Goal: Find specific page/section: Find specific page/section

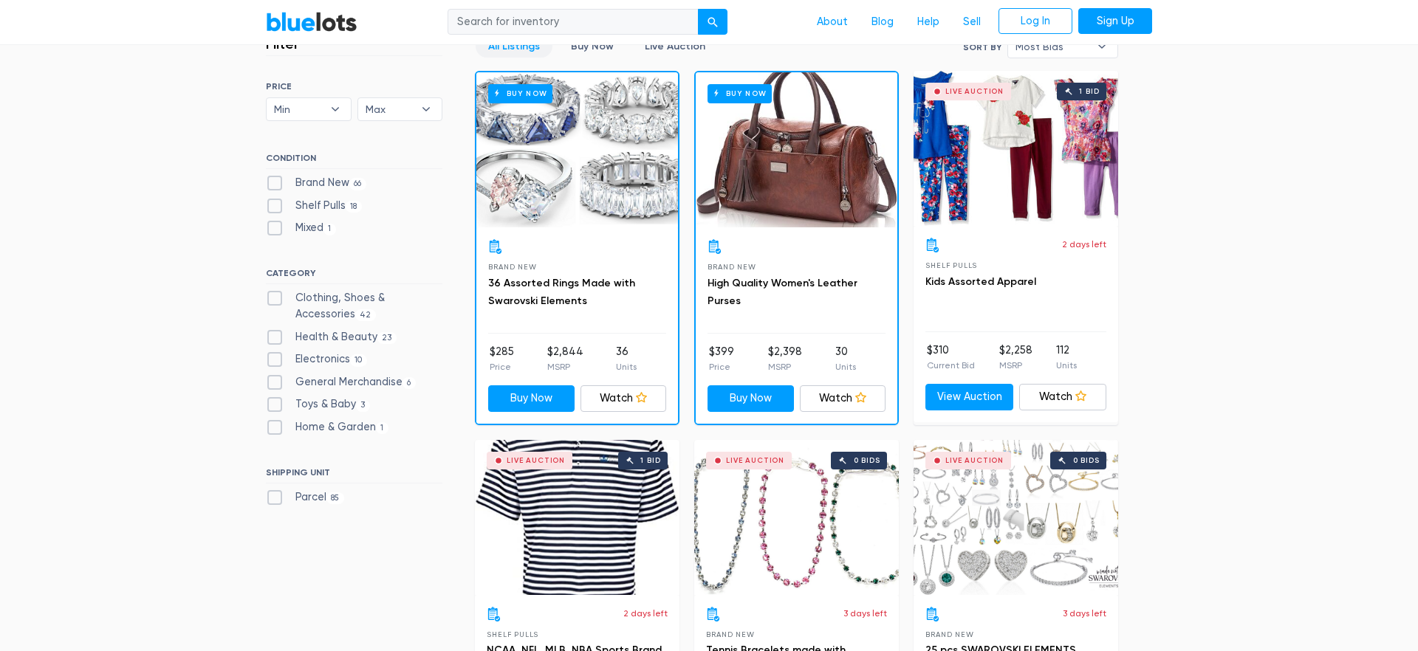
scroll to position [423, 0]
click at [279, 363] on label "Electronics 10" at bounding box center [316, 360] width 101 height 16
click at [275, 362] on input "Electronics 10" at bounding box center [271, 357] width 10 height 10
checkbox input "true"
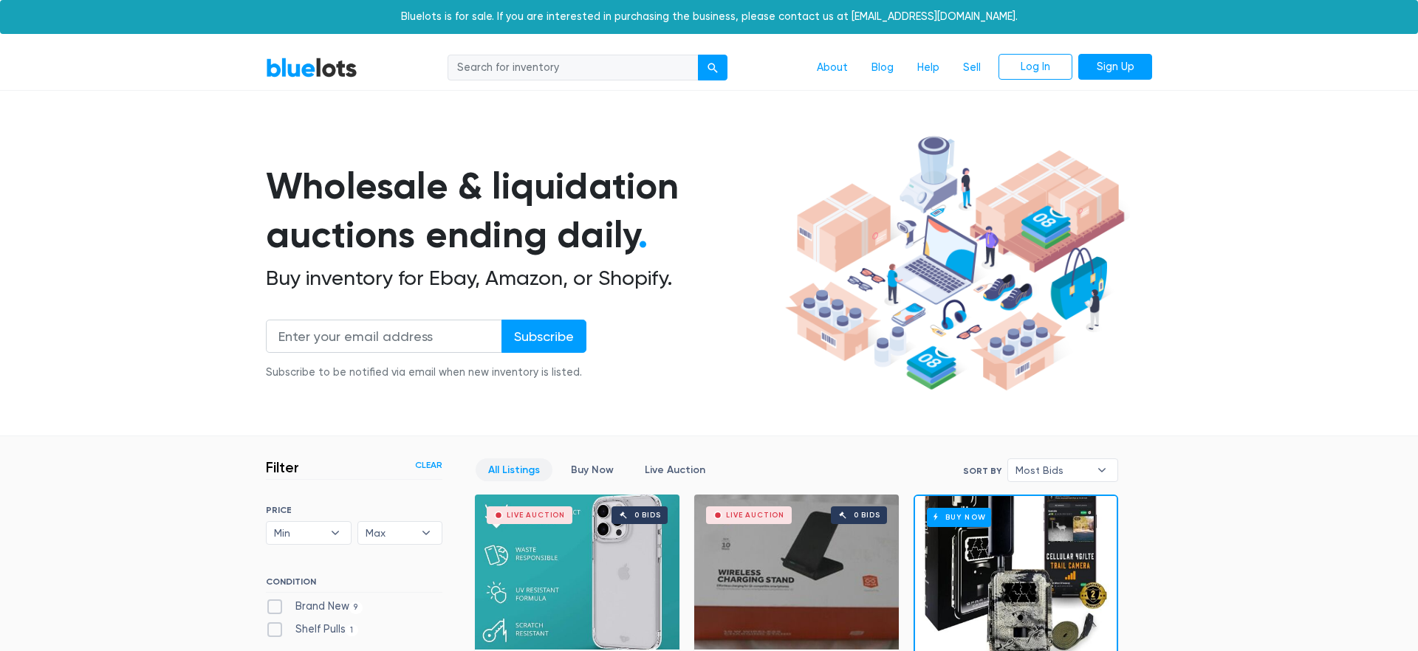
scroll to position [397, 0]
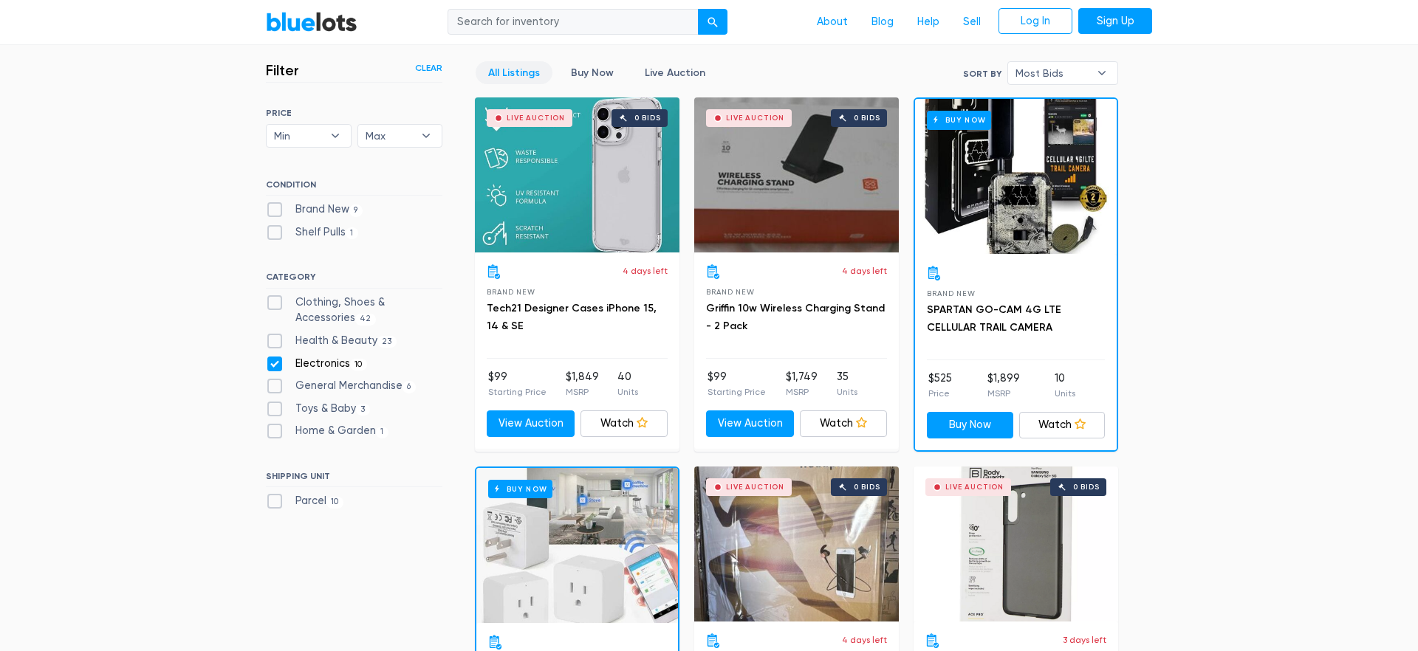
click at [276, 434] on label "Home & Garden 1" at bounding box center [327, 431] width 123 height 16
click at [275, 433] on Garden"] "Home & Garden 1" at bounding box center [271, 428] width 10 height 10
checkbox Garden"] "true"
